Goal: Task Accomplishment & Management: Use online tool/utility

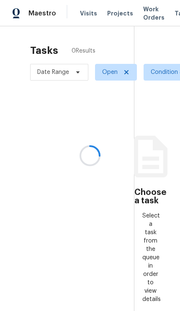
click at [152, 147] on icon at bounding box center [150, 157] width 50 height 50
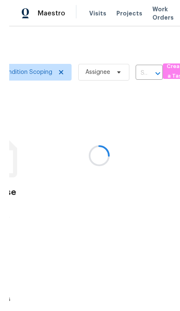
scroll to position [0, 159]
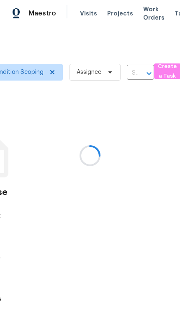
click at [27, 68] on div at bounding box center [90, 155] width 180 height 311
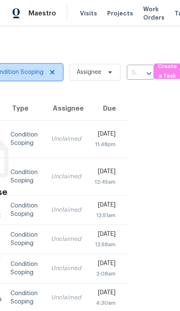
click at [28, 70] on span "Condition Scoping" at bounding box center [18, 72] width 52 height 8
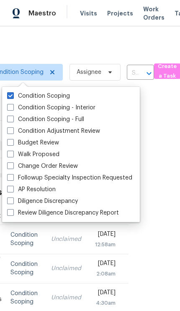
click at [52, 106] on label "Condition Scoping - Interior" at bounding box center [51, 108] width 88 height 8
click at [13, 106] on input "Condition Scoping - Interior" at bounding box center [9, 106] width 5 height 5
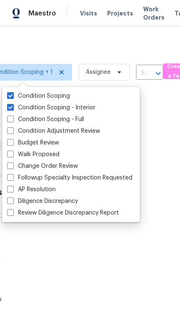
click at [52, 106] on label "Condition Scoping - Interior" at bounding box center [51, 108] width 88 height 8
click at [13, 106] on input "Condition Scoping - Interior" at bounding box center [9, 106] width 5 height 5
checkbox input "false"
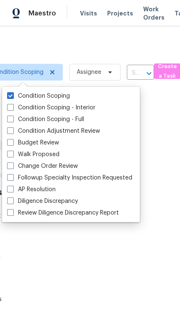
click at [40, 117] on label "Condition Scoping - Full" at bounding box center [45, 119] width 77 height 8
click at [13, 117] on input "Condition Scoping - Full" at bounding box center [9, 117] width 5 height 5
checkbox input "true"
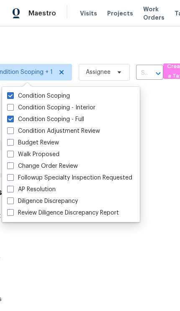
click at [25, 108] on label "Condition Scoping - Interior" at bounding box center [51, 108] width 88 height 8
click at [13, 108] on input "Condition Scoping - Interior" at bounding box center [9, 106] width 5 height 5
checkbox input "true"
click at [8, 100] on label "Condition Scoping" at bounding box center [38, 96] width 63 height 8
click at [8, 97] on input "Condition Scoping" at bounding box center [9, 94] width 5 height 5
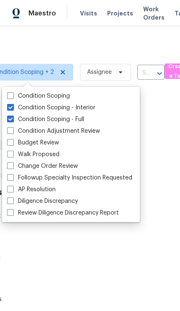
checkbox input "false"
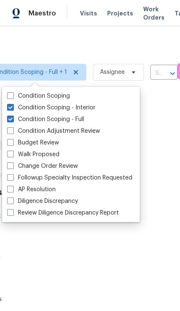
click at [50, 42] on div at bounding box center [90, 155] width 180 height 311
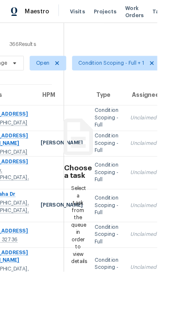
scroll to position [0, 66]
